Goal: Check status: Check status

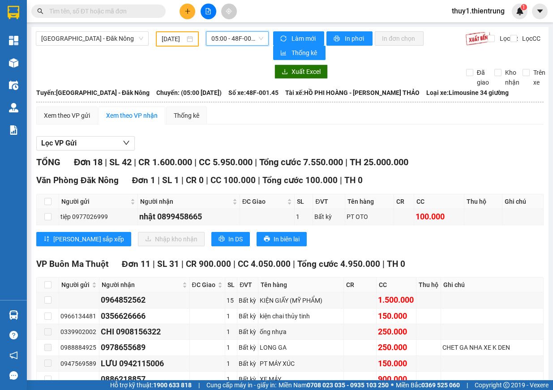
click at [243, 39] on span "05:00 - 48F-001.45" at bounding box center [237, 38] width 52 height 13
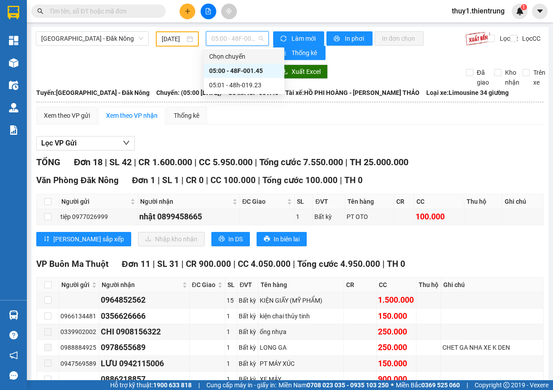
click at [168, 36] on input "[DATE]" at bounding box center [173, 39] width 23 height 10
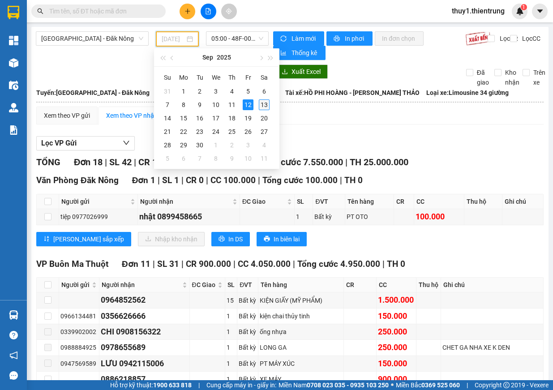
click at [267, 106] on div "13" at bounding box center [264, 104] width 11 height 11
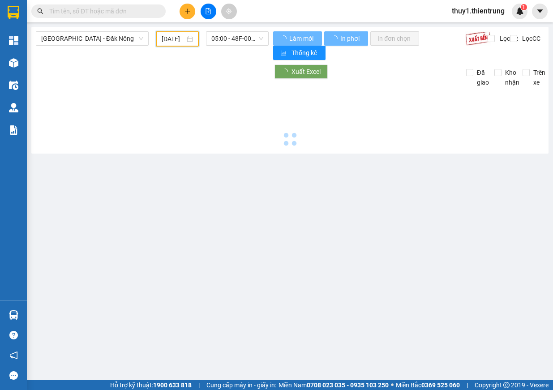
type input "[DATE]"
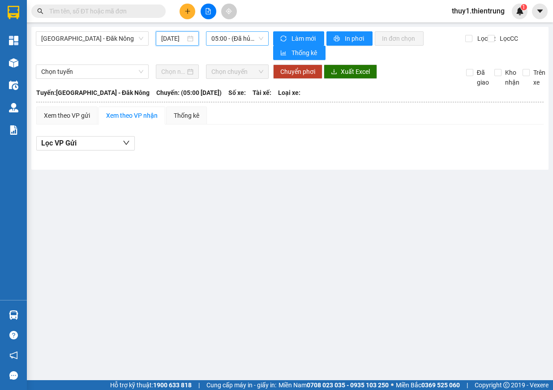
click at [229, 36] on span "05:00 - (Đã hủy)" at bounding box center [237, 38] width 52 height 13
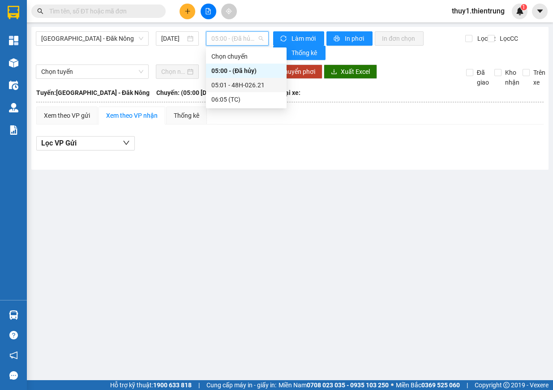
click at [258, 87] on div "05:01 - 48H-026.21" at bounding box center [246, 85] width 70 height 10
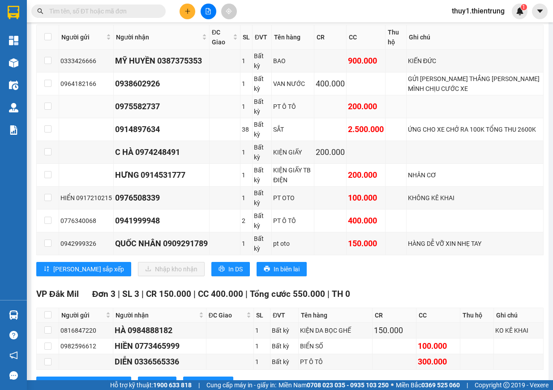
scroll to position [134, 0]
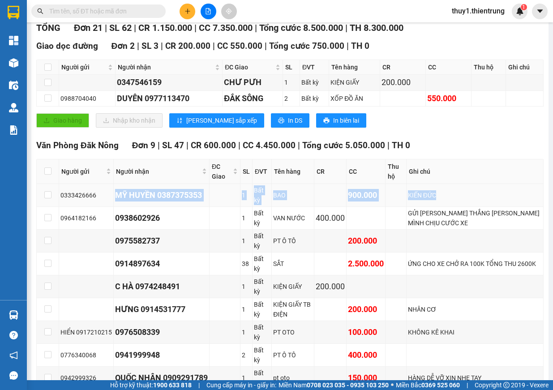
drag, startPoint x: 115, startPoint y: 195, endPoint x: 509, endPoint y: 197, distance: 394.2
click at [519, 195] on tr "0333426666 MỸ HUYỀN 0387375353 1 Bất kỳ BAO 900.000 [GEOGRAPHIC_DATA]" at bounding box center [290, 195] width 507 height 23
copy tr "MỸ HUYỀN 0387375353 1 Bất kỳ BAO 900.000 [GEOGRAPHIC_DATA]"
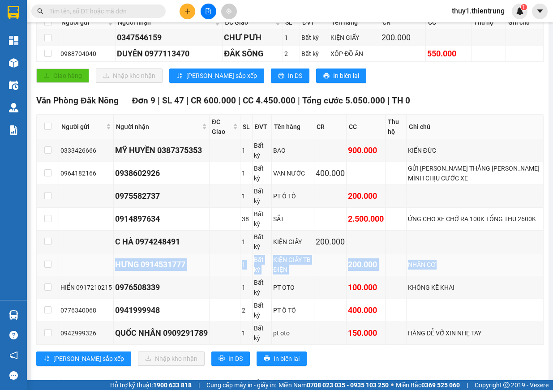
drag, startPoint x: 112, startPoint y: 264, endPoint x: 472, endPoint y: 267, distance: 360.2
click at [472, 267] on tr "HƯNG 0914531777 1 Bất kỳ KIỆN GIẤY TB ĐIỆN 200.000 NHÂN CƠ" at bounding box center [290, 265] width 507 height 23
copy tr "HƯNG 0914531777 1 Bất kỳ KIỆN GIẤY TB ĐIỆN 200.000 NHÂN CƠ"
